Goal: Information Seeking & Learning: Check status

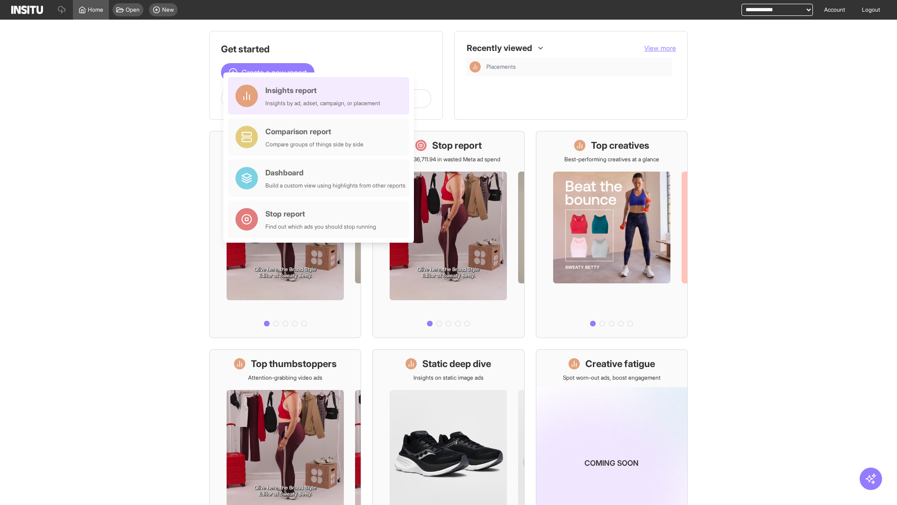
click at [321, 96] on div "Insights report Insights by ad, adset, campaign, or placement" at bounding box center [322, 96] width 115 height 22
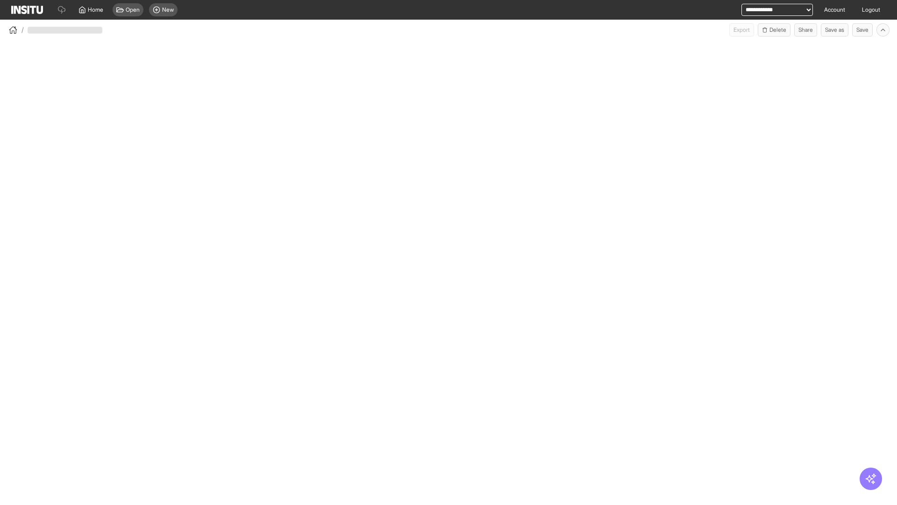
select select "**"
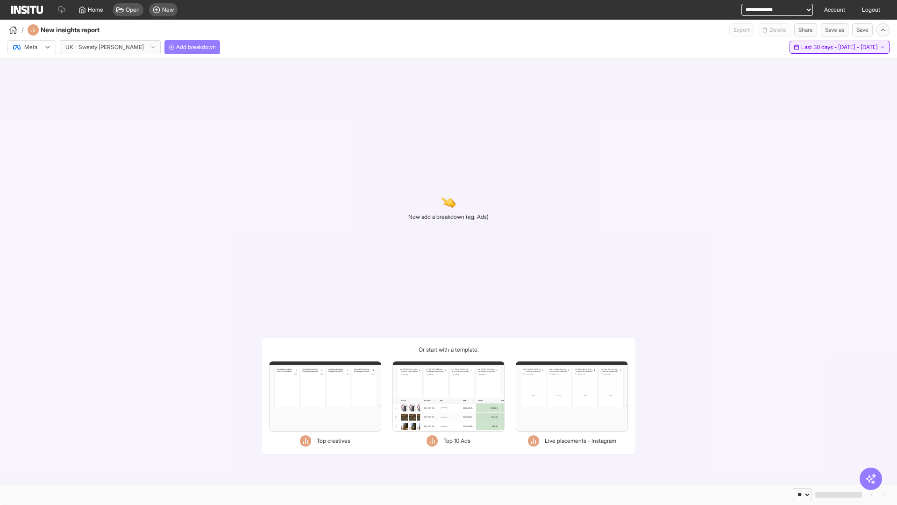
click at [818, 47] on span "Last 30 days - [DATE] - [DATE]" at bounding box center [839, 46] width 77 height 7
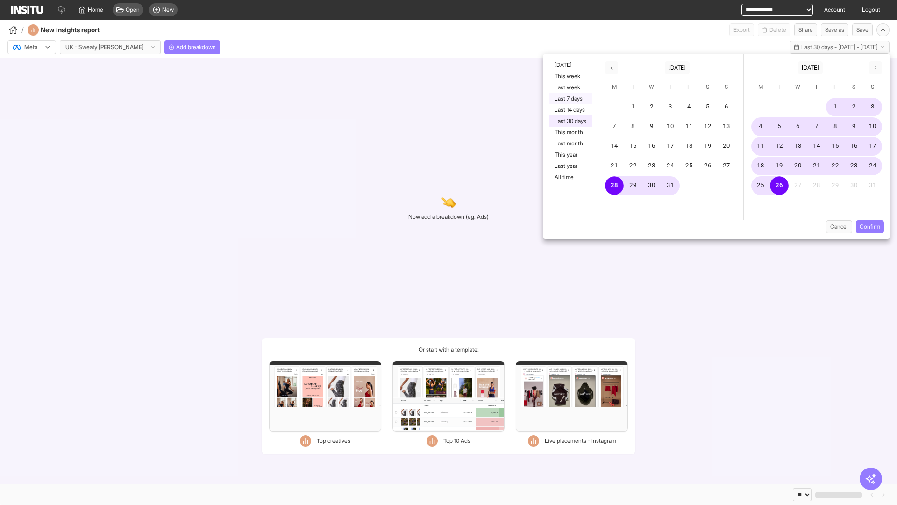
click at [570, 99] on button "Last 7 days" at bounding box center [570, 98] width 43 height 11
